Goal: Navigation & Orientation: Find specific page/section

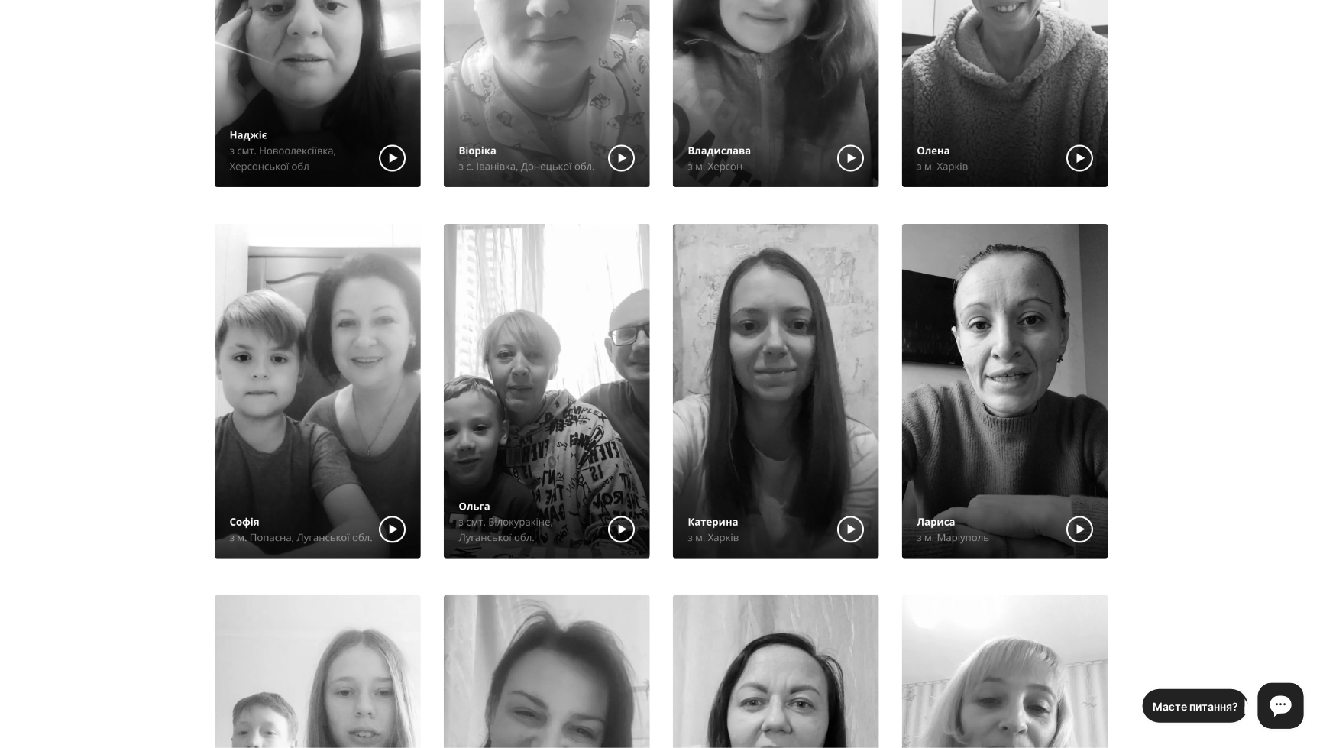
scroll to position [986, 0]
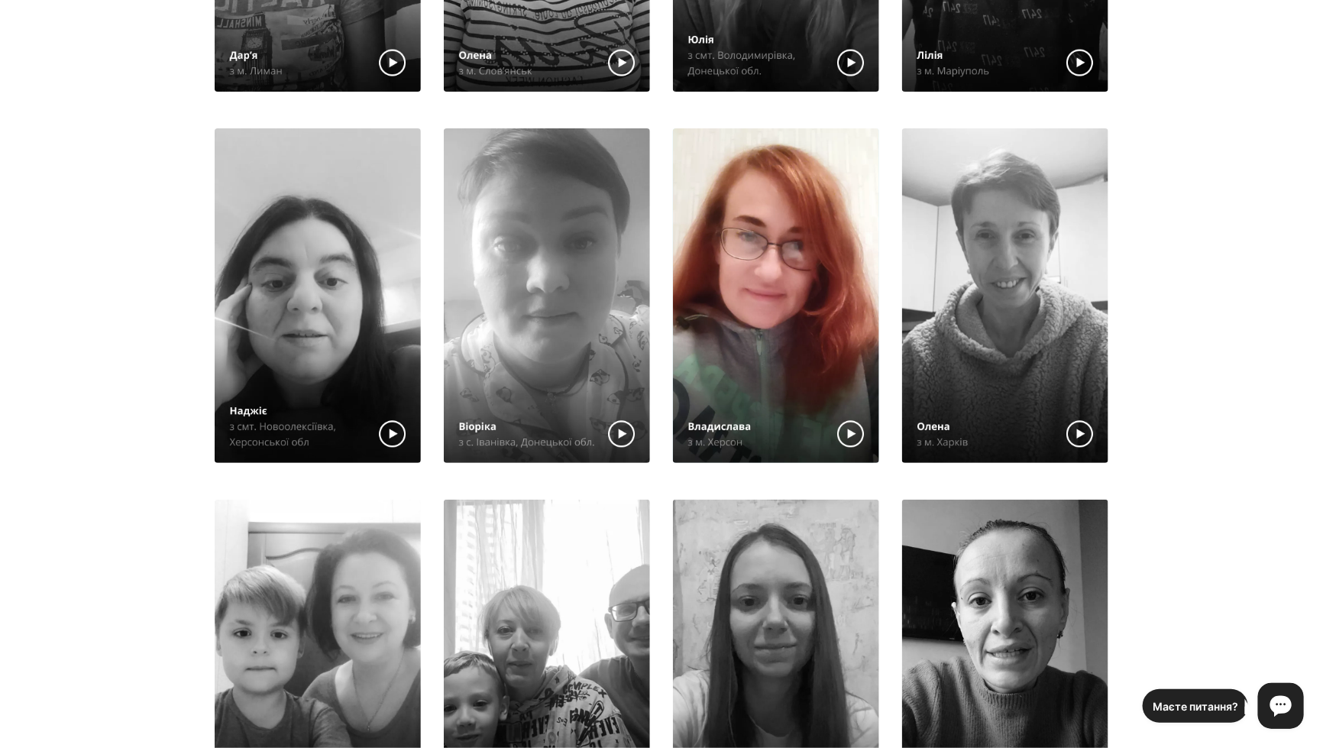
click at [769, 298] on img at bounding box center [776, 295] width 206 height 335
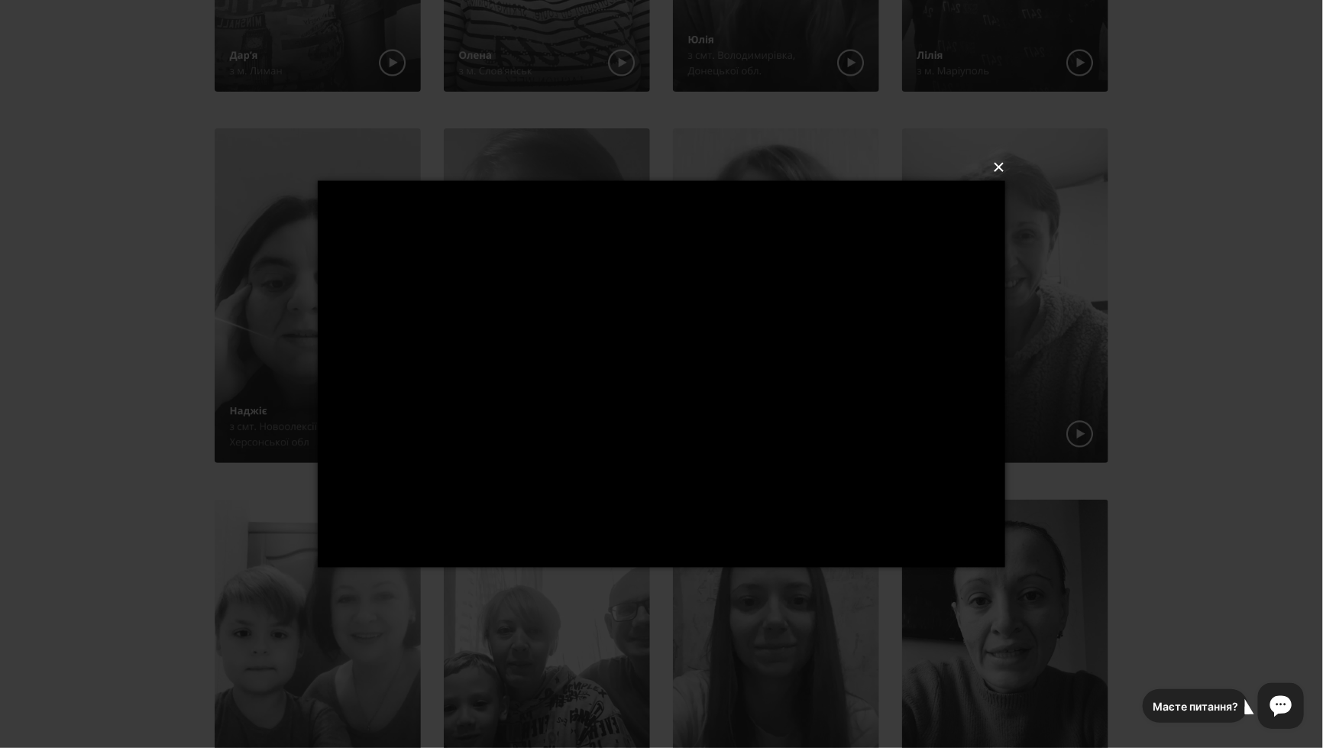
click at [1004, 169] on button "×" at bounding box center [665, 167] width 687 height 34
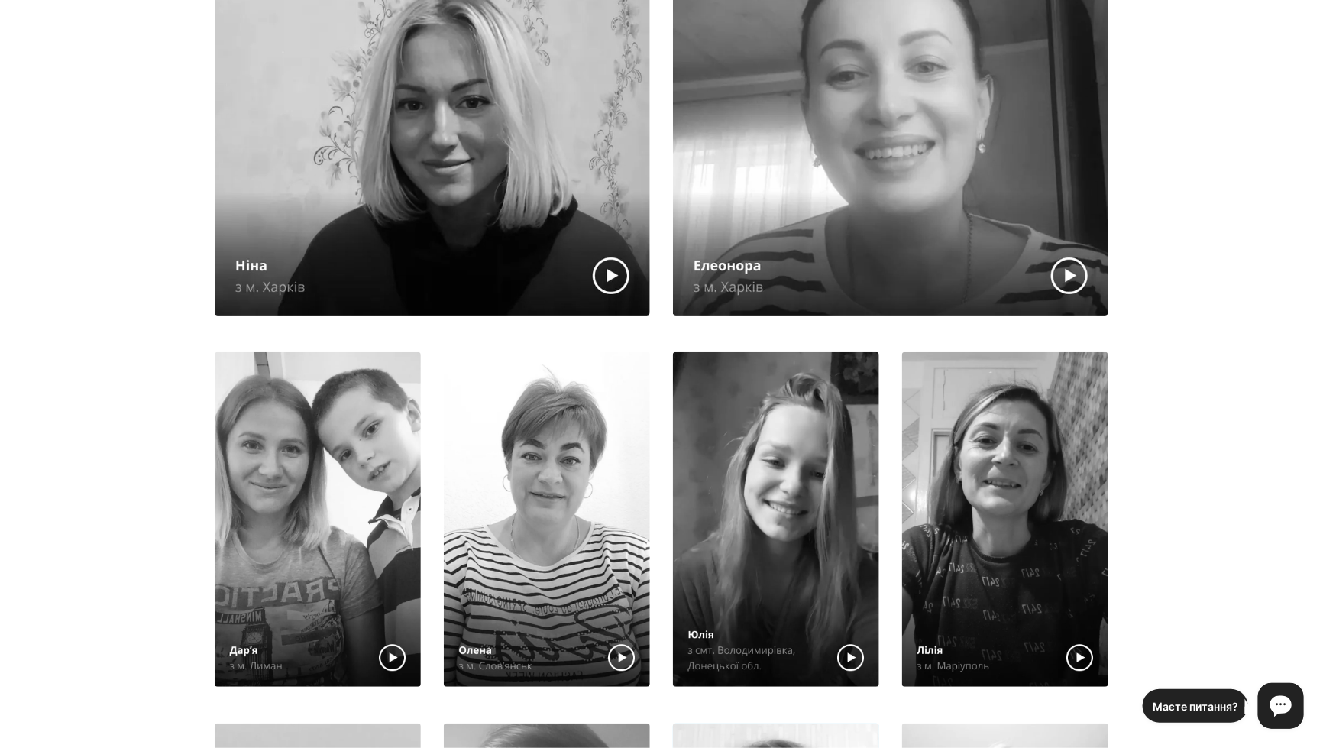
scroll to position [0, 0]
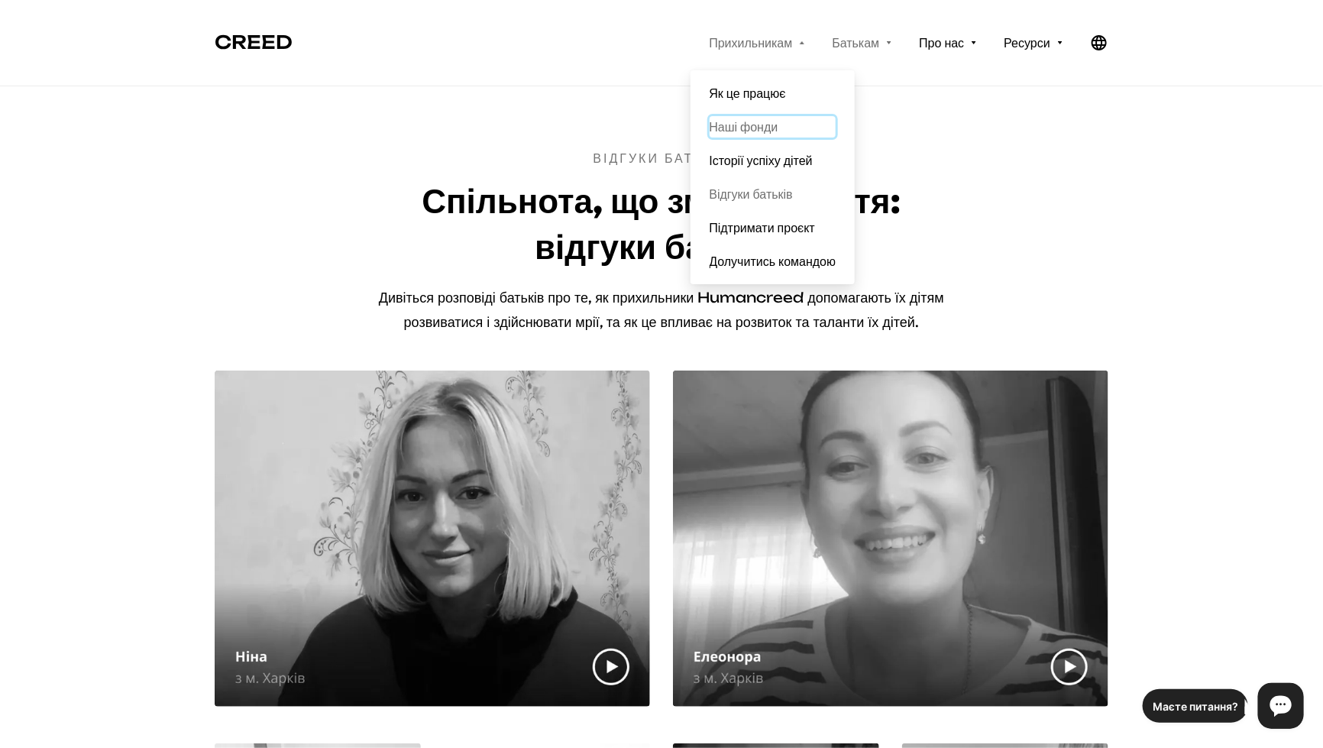
click at [710, 135] on span "Наші фонди" at bounding box center [773, 126] width 127 height 21
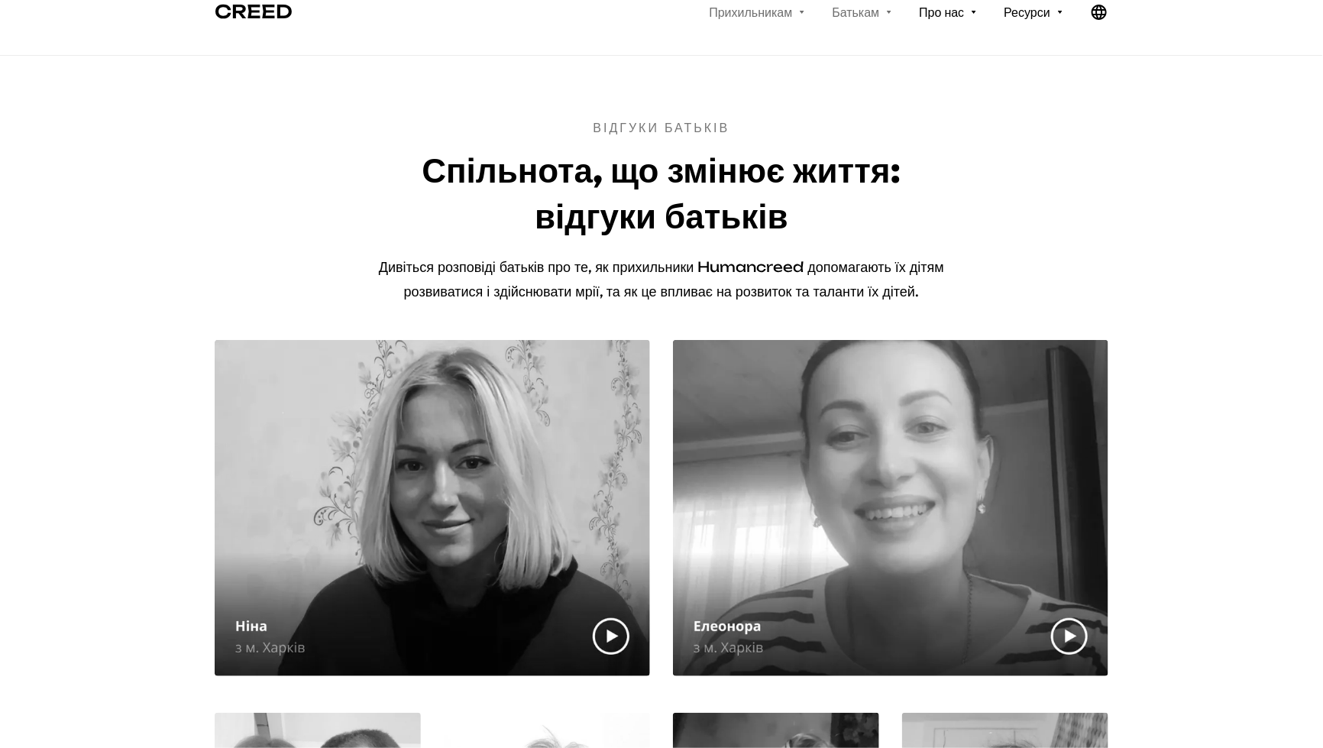
scroll to position [36, 0]
